Goal: Task Accomplishment & Management: Complete application form

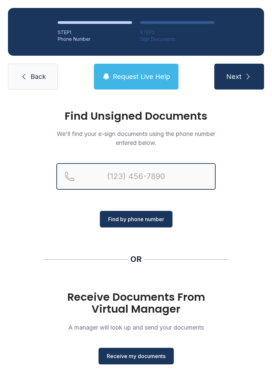
click at [144, 175] on input "Reservation phone number" at bounding box center [135, 176] width 159 height 27
type input "("
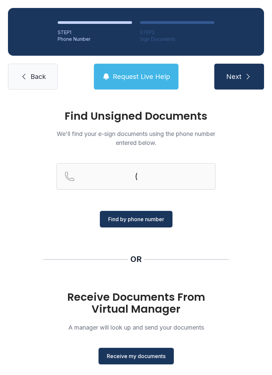
click at [32, 77] on span "Back" at bounding box center [38, 76] width 15 height 9
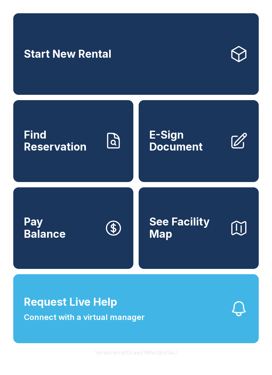
click at [180, 145] on span "E-Sign Document" at bounding box center [186, 141] width 75 height 24
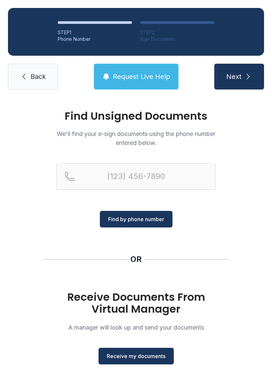
click at [143, 354] on span "Receive my documents" at bounding box center [136, 356] width 59 height 8
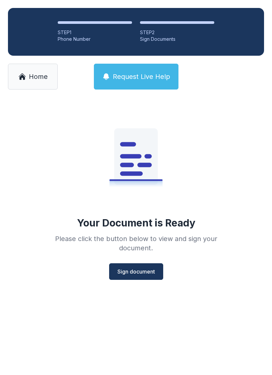
click at [137, 272] on span "Sign document" at bounding box center [135, 272] width 37 height 8
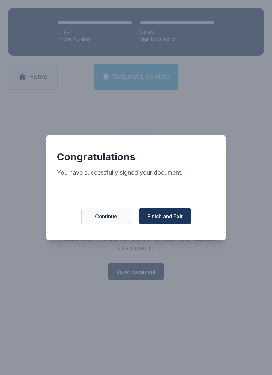
click at [173, 220] on span "Finish and Exit" at bounding box center [164, 216] width 35 height 8
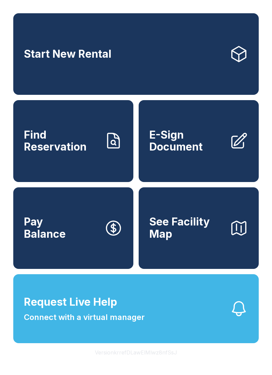
click at [199, 147] on span "E-Sign Document" at bounding box center [186, 141] width 75 height 24
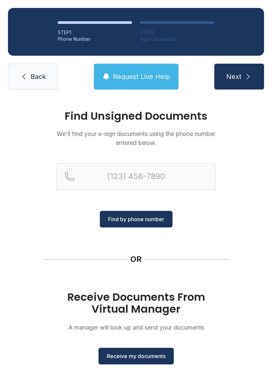
click at [133, 356] on span "Receive my documents" at bounding box center [136, 356] width 59 height 8
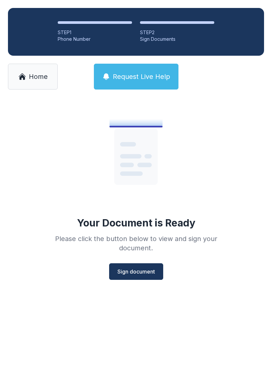
click at [133, 270] on span "Sign document" at bounding box center [135, 272] width 37 height 8
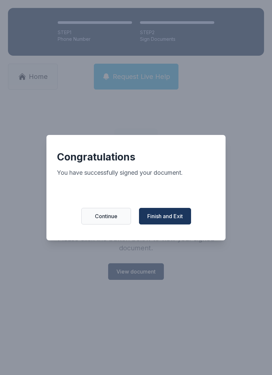
click at [172, 220] on span "Finish and Exit" at bounding box center [164, 216] width 35 height 8
